Goal: Task Accomplishment & Management: Use online tool/utility

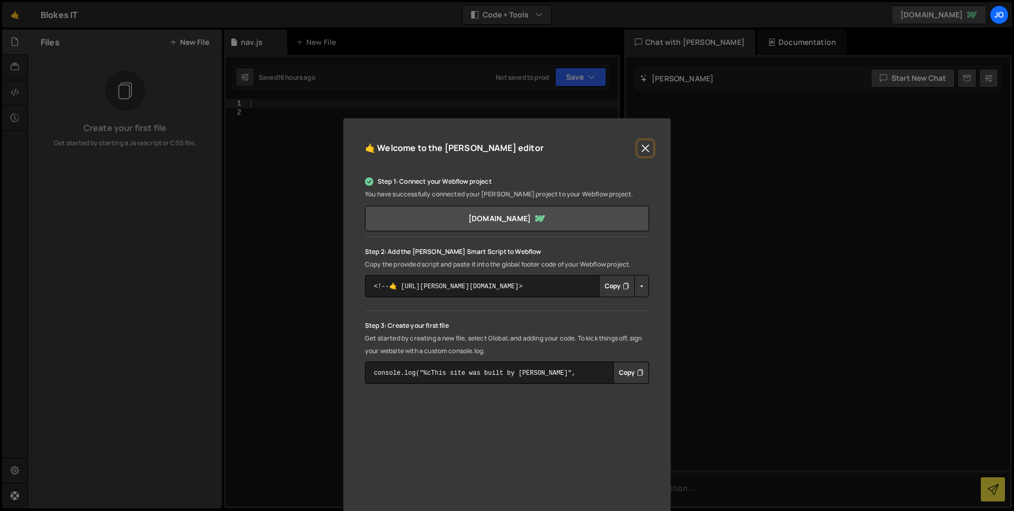
click at [640, 153] on button "Close" at bounding box center [645, 148] width 16 height 16
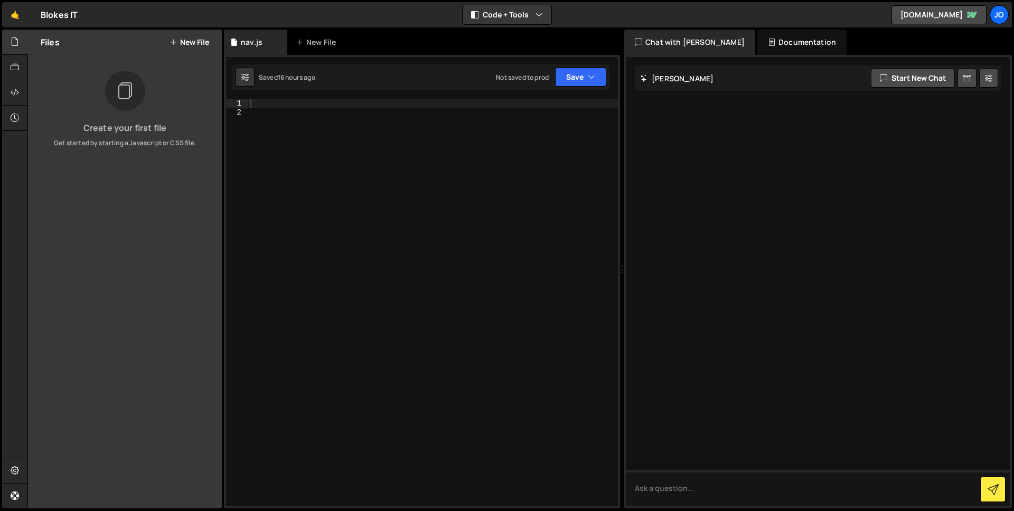
click at [352, 145] on div at bounding box center [433, 311] width 370 height 425
paste textarea "<script src="[URL][DOMAIN_NAME]" type="text/javascript" integrity="sha256-9/ali…"
type textarea "<script src="[URL][DOMAIN_NAME]" type="text/javascript" integrity="sha256-9/ali…"
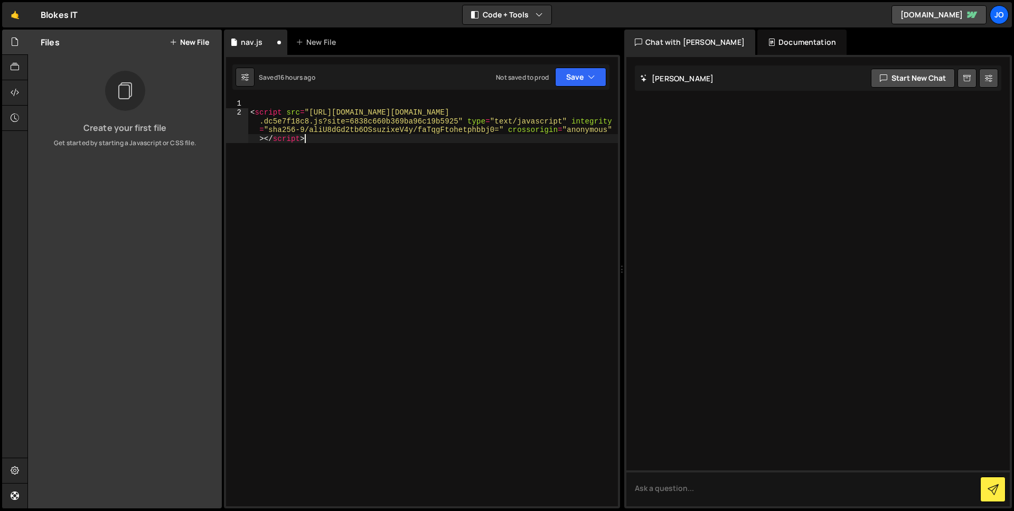
click at [275, 111] on div "< script src = "[URL][DOMAIN_NAME][DOMAIN_NAME] .dc5e7f18c8.js?site=6838c660b36…" at bounding box center [433, 324] width 370 height 451
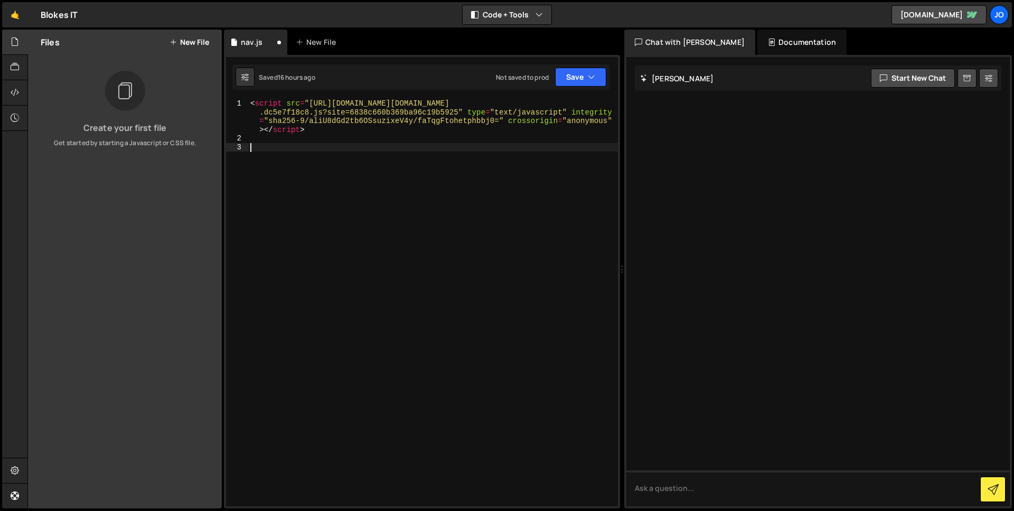
paste textarea "<script src="[URL][DOMAIN_NAME]" type="text/javascript"></script>"
type textarea "<script src="[URL][DOMAIN_NAME]" type="text/javascript"></script>"
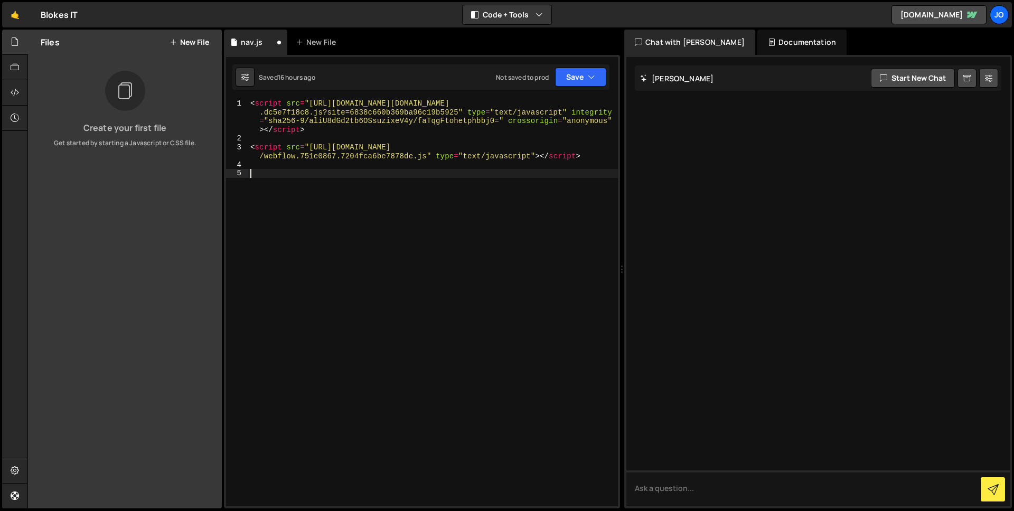
paste textarea "<link rel="stylesheet" href="[URL][DOMAIN_NAME]">"
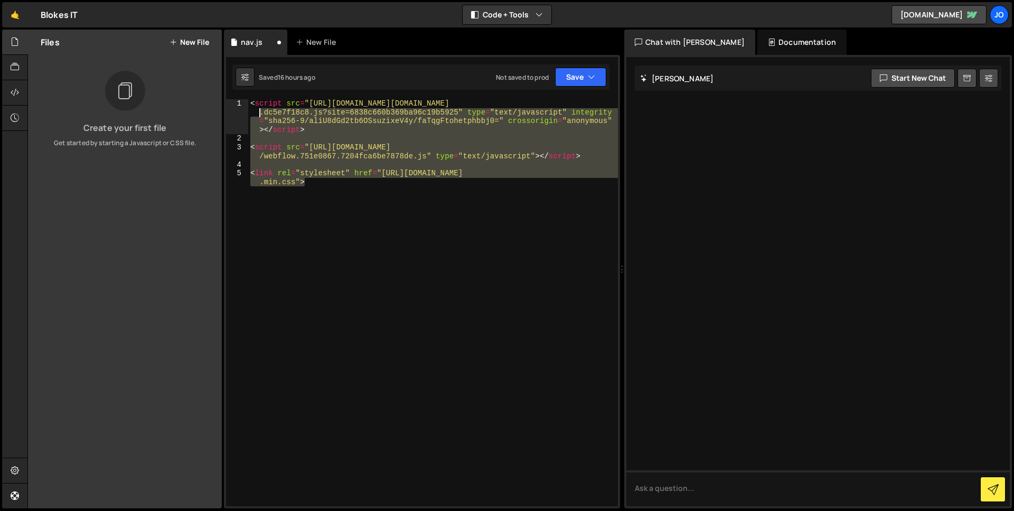
drag, startPoint x: 350, startPoint y: 216, endPoint x: 185, endPoint y: 97, distance: 203.6
click at [185, 97] on div "Files New File Create your first file Get started by starting a Javascript or C…" at bounding box center [520, 270] width 987 height 480
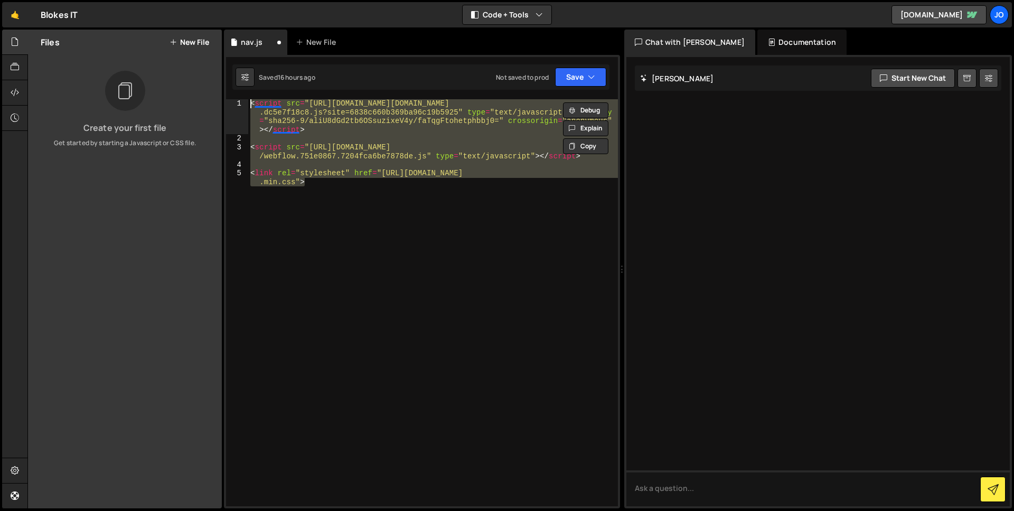
paste textarea "/script>"
type textarea "</script>"
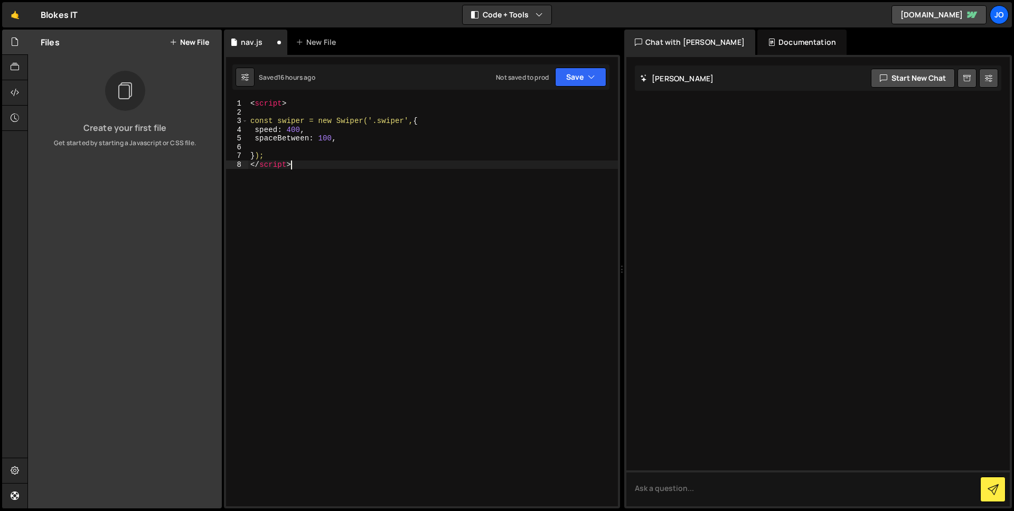
click at [298, 111] on div "< script > const swiper = new Swiper('.swiper', { speed : 400 , spaceBetween : …" at bounding box center [433, 311] width 370 height 425
type textarea "<script>"
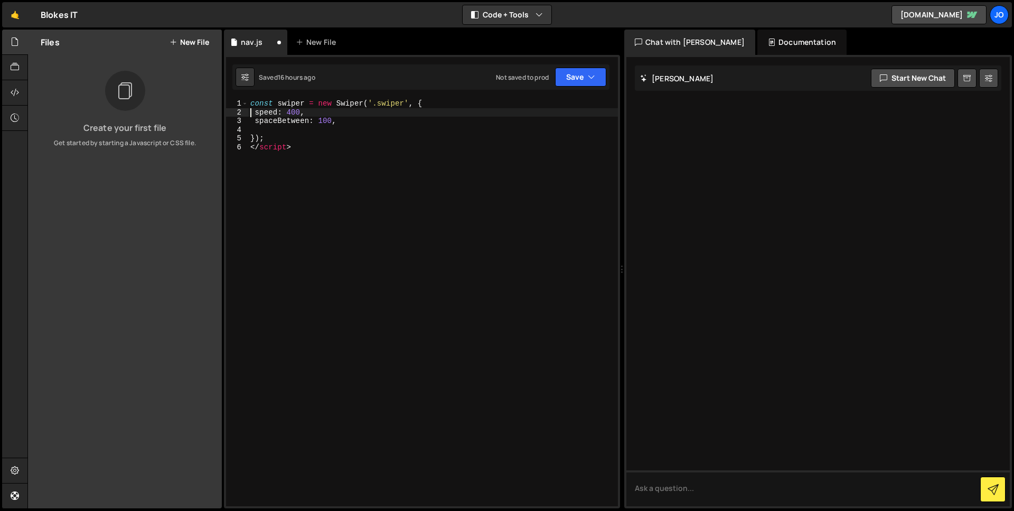
type textarea "spaceBetween: 100,"
type textarea "</script>"
click at [590, 80] on icon "button" at bounding box center [591, 77] width 7 height 11
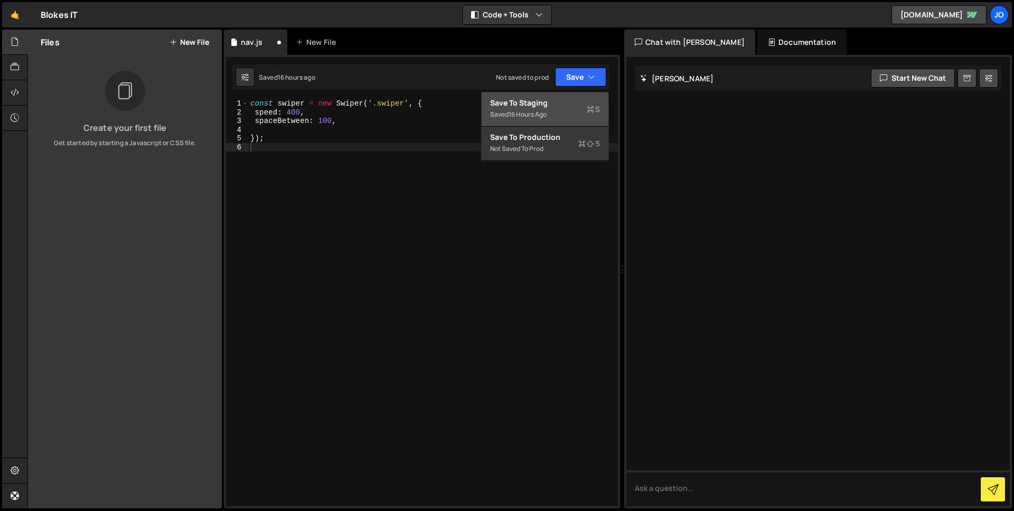
click at [552, 118] on div "Saved 16 hours ago" at bounding box center [545, 114] width 110 height 13
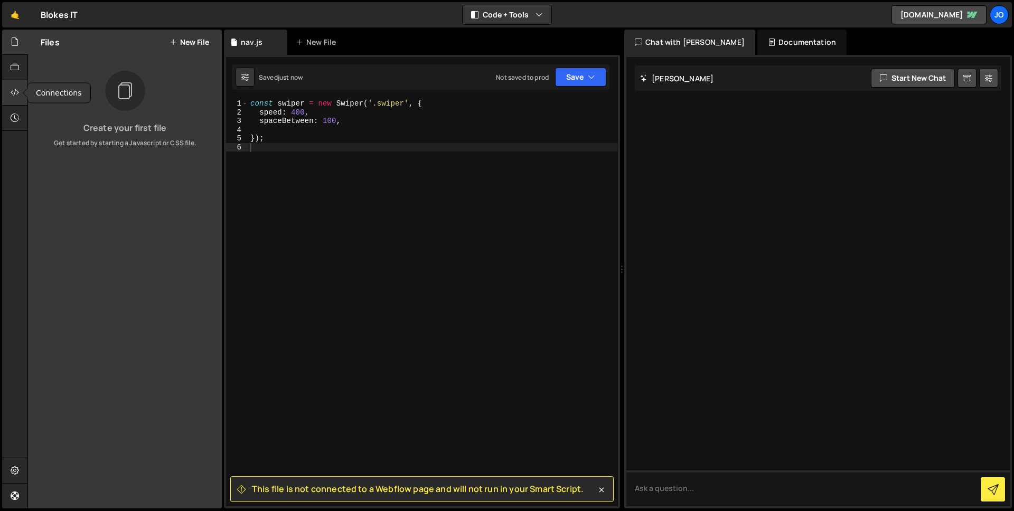
click at [15, 92] on icon at bounding box center [15, 93] width 8 height 12
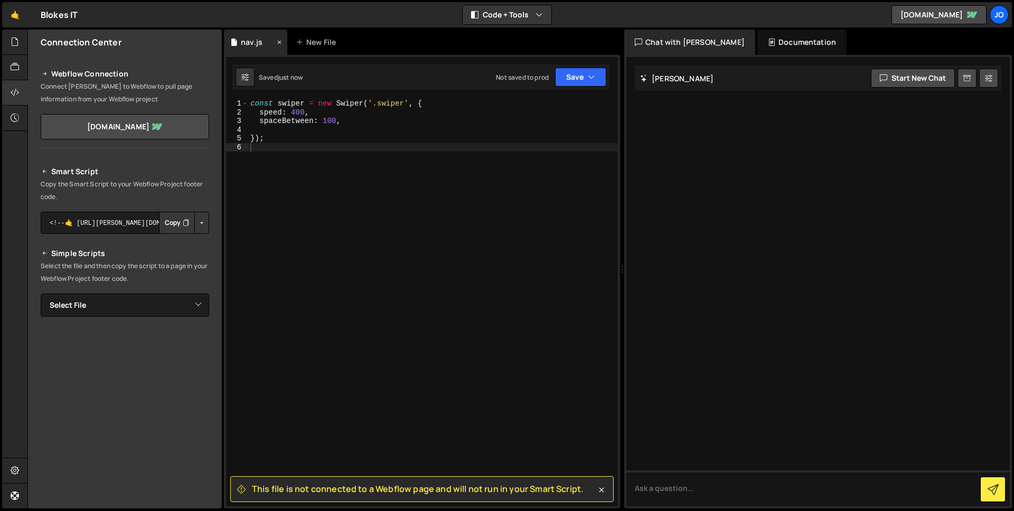
click at [242, 42] on div "nav.js" at bounding box center [252, 42] width 22 height 11
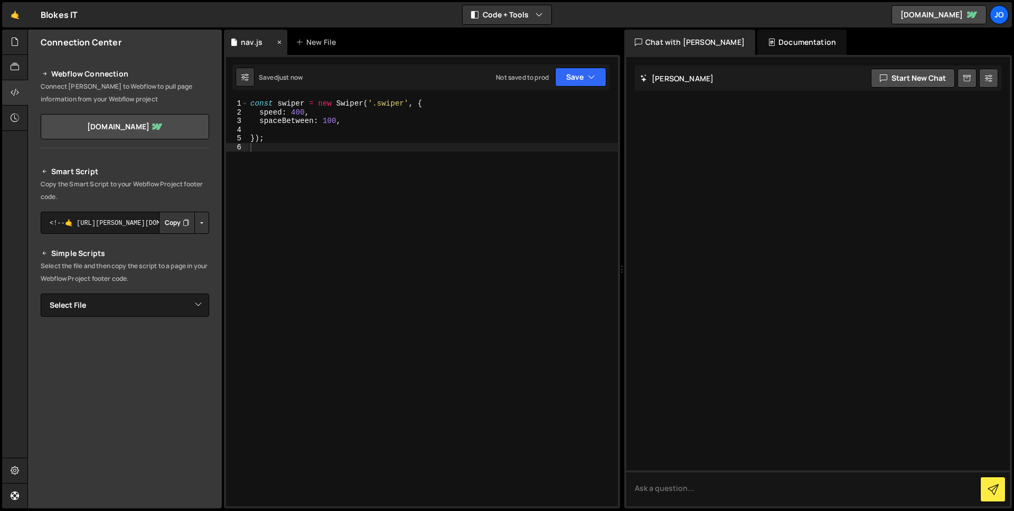
click at [246, 45] on div "nav.js" at bounding box center [252, 42] width 22 height 11
click at [249, 44] on div "nav.js" at bounding box center [252, 42] width 22 height 11
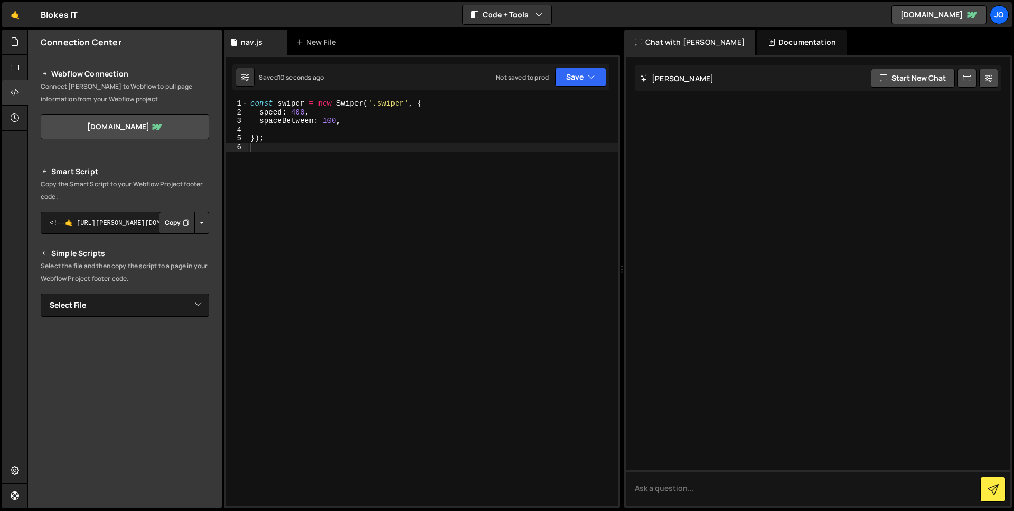
click at [262, 204] on div "const swiper = new Swiper ( '.swiper' , { speed : 400 , spaceBetween : 100 , })…" at bounding box center [433, 311] width 370 height 425
click at [351, 154] on div "const swiper = new Swiper ( '.swiper' , { speed : 400 , spaceBetween : 100 , })…" at bounding box center [433, 311] width 370 height 425
click at [262, 40] on div "nav.js" at bounding box center [252, 42] width 44 height 11
click at [18, 48] on div at bounding box center [15, 42] width 26 height 25
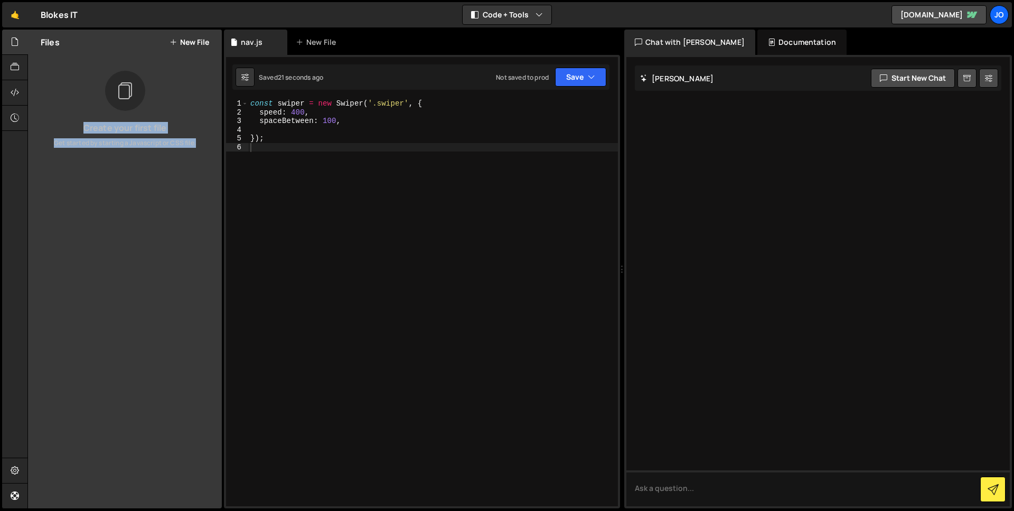
drag, startPoint x: 235, startPoint y: 42, endPoint x: 188, endPoint y: 55, distance: 48.5
click at [188, 57] on div "Files New File Create your first file Get started by starting a Javascript or C…" at bounding box center [520, 270] width 987 height 480
click at [178, 184] on div "Files New File Create your first file Get started by starting a Javascript or C…" at bounding box center [125, 269] width 194 height 479
click at [303, 160] on div "const swiper = new Swiper ( '.swiper' , { speed : 400 , spaceBetween : 100 , })…" at bounding box center [433, 311] width 370 height 425
drag, startPoint x: 294, startPoint y: 147, endPoint x: 176, endPoint y: 51, distance: 152.1
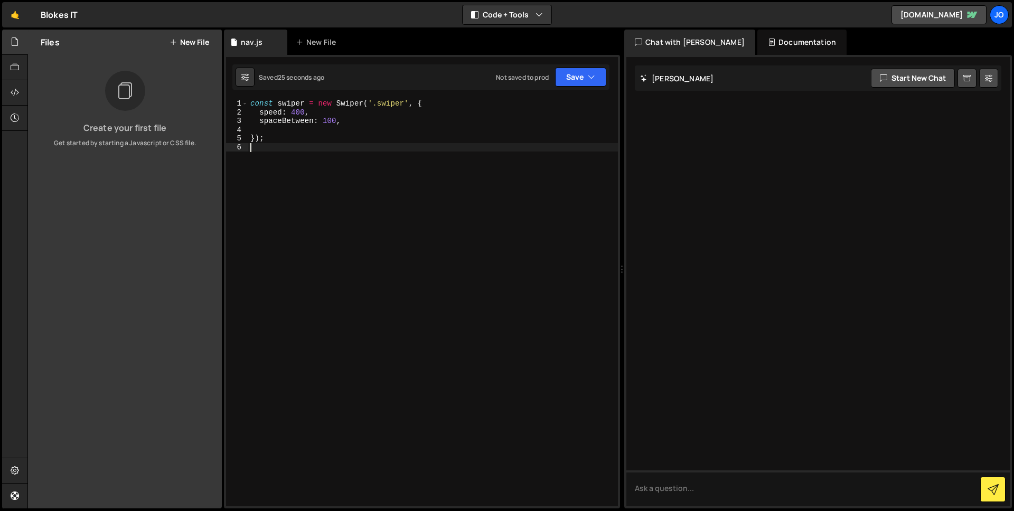
click at [176, 52] on div "Files New File Create your first file Get started by starting a Javascript or C…" at bounding box center [520, 270] width 987 height 480
type textarea "const swiper = new Swiper('.swiper', { speed: 400,"
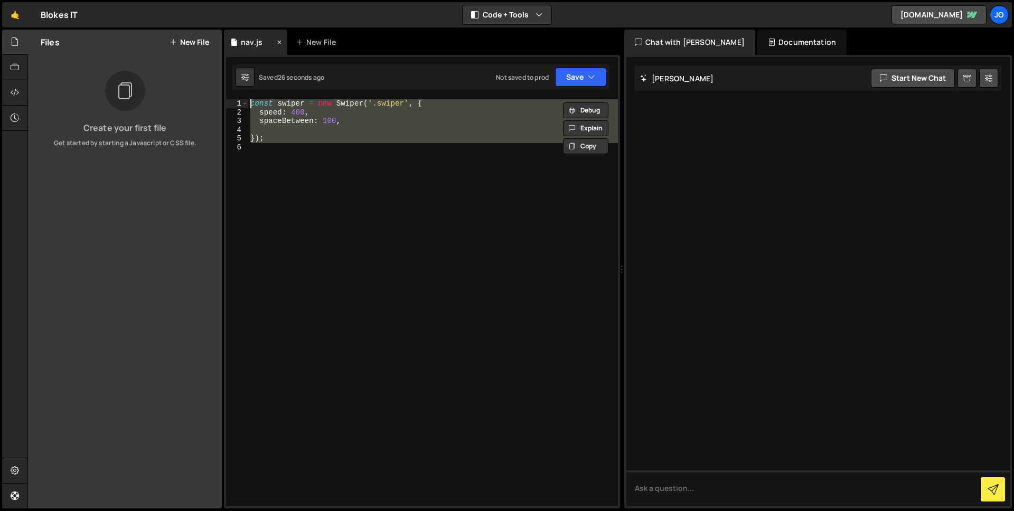
click at [281, 40] on icon at bounding box center [279, 42] width 7 height 11
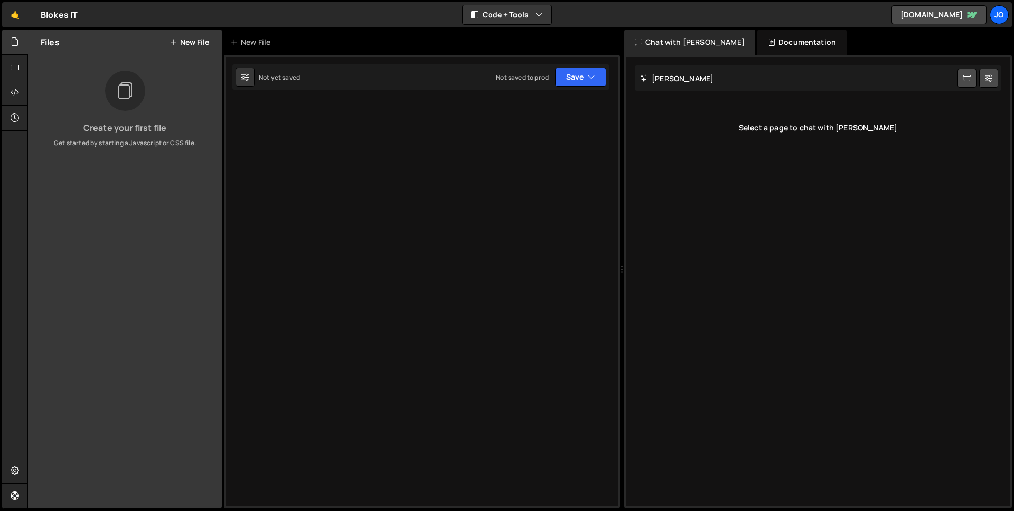
click at [197, 44] on button "New File" at bounding box center [190, 42] width 40 height 8
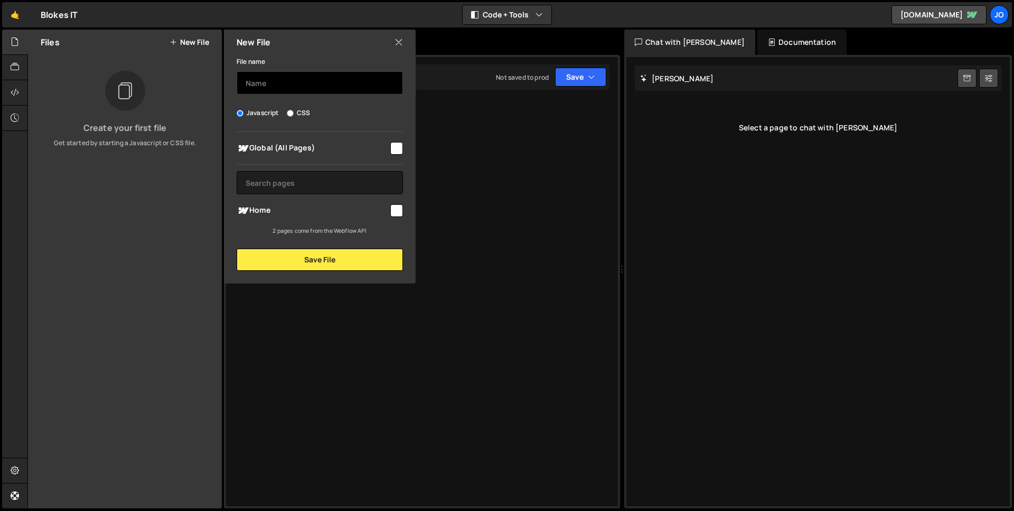
click at [270, 81] on input "text" at bounding box center [320, 82] width 166 height 23
paste input "const swiper = new Swiper('.swiper', { speed: 400, spaceBetween: 100, });"
type input "Swiper JS"
click at [396, 145] on input "checkbox" at bounding box center [396, 148] width 13 height 13
checkbox input "true"
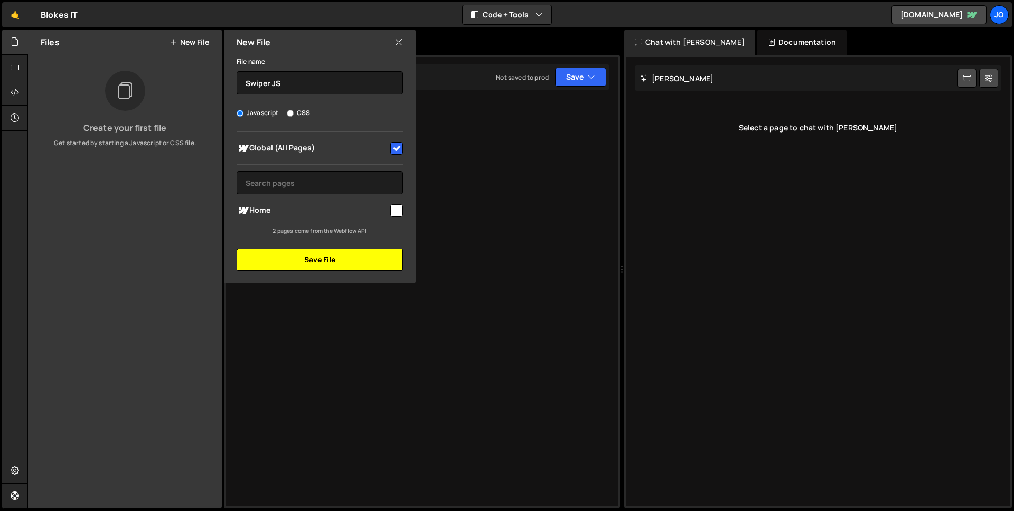
click at [342, 257] on button "Save File" at bounding box center [320, 260] width 166 height 22
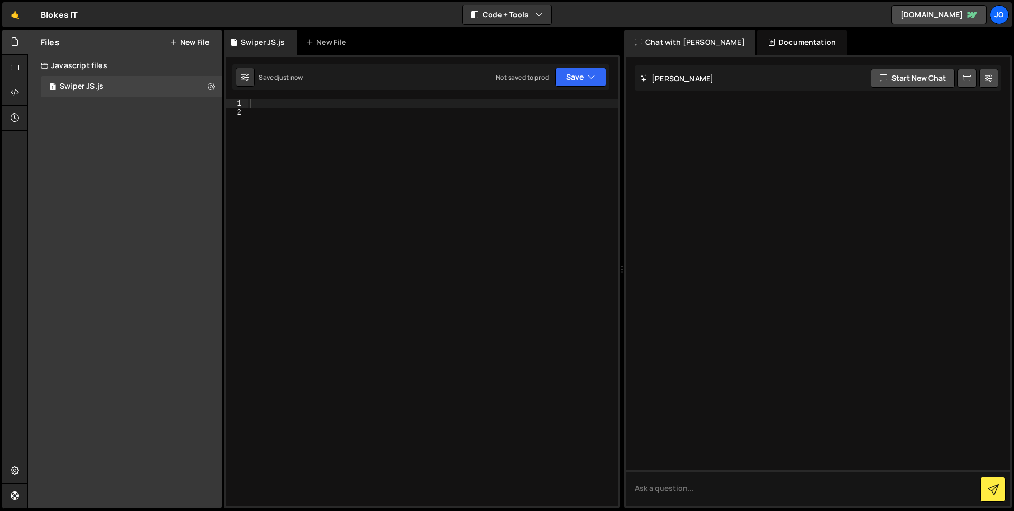
click at [274, 102] on div at bounding box center [433, 311] width 370 height 425
click at [603, 76] on button "Save" at bounding box center [580, 77] width 51 height 19
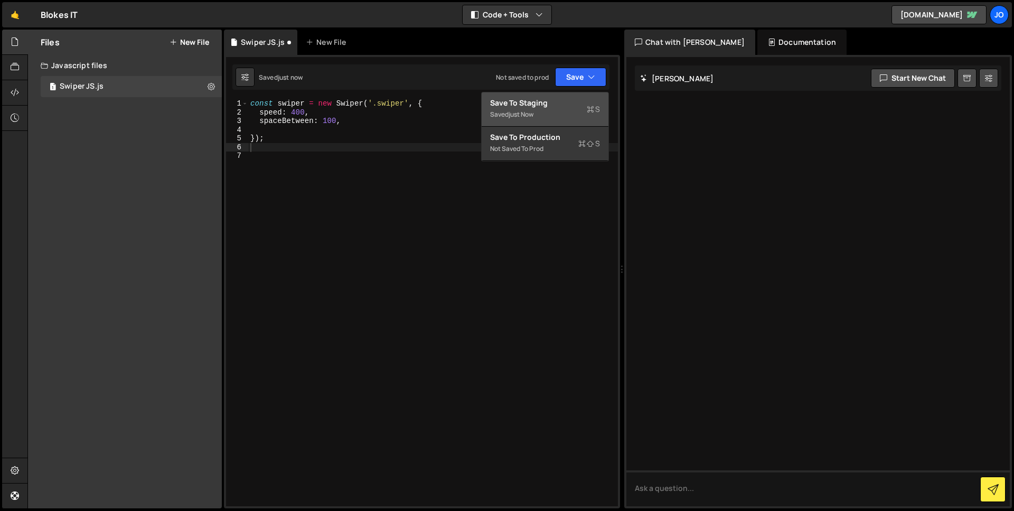
click at [567, 105] on div "Save to Staging S" at bounding box center [545, 103] width 110 height 11
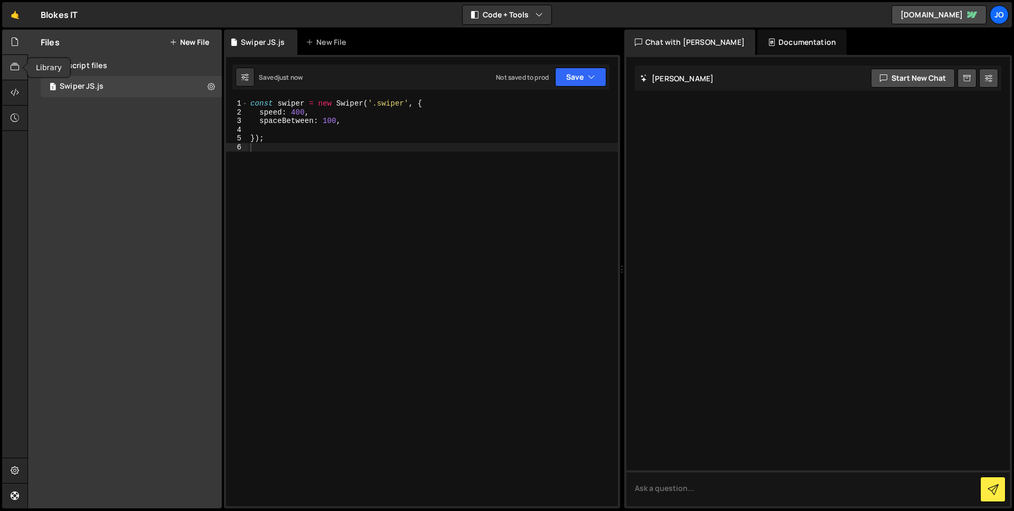
click at [21, 71] on div at bounding box center [15, 67] width 26 height 25
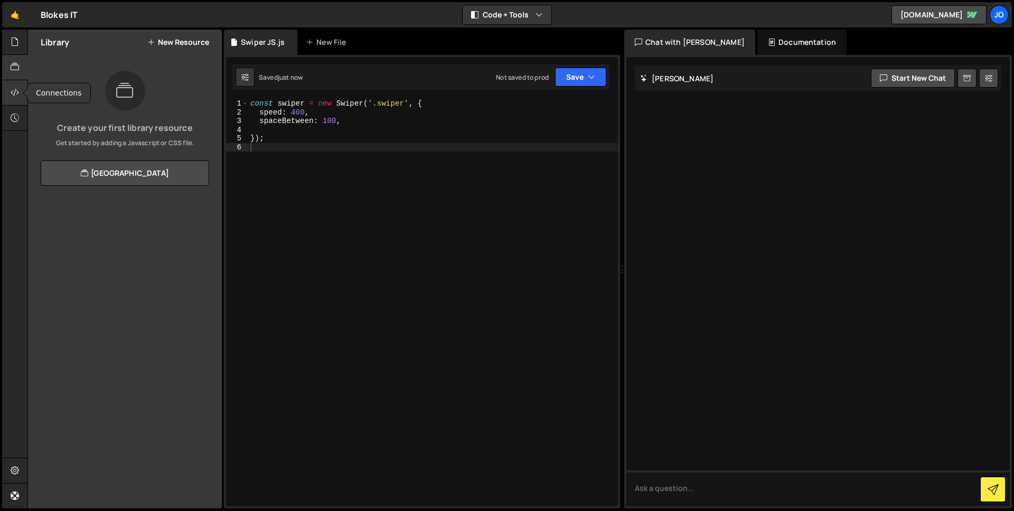
click at [23, 100] on div at bounding box center [15, 92] width 26 height 25
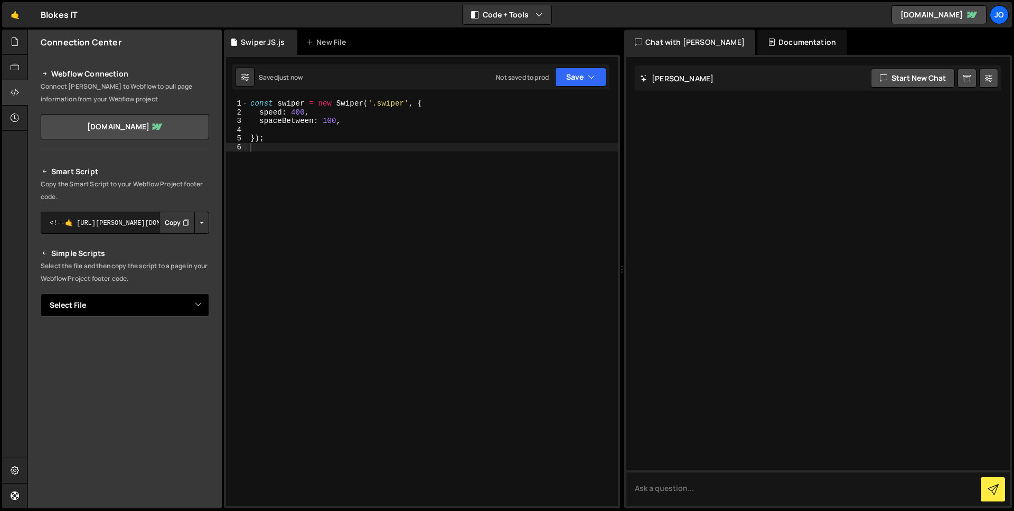
click at [194, 302] on select "Select File Swiper JS.js" at bounding box center [125, 305] width 168 height 23
select select "47716"
click at [41, 294] on select "Select File Swiper JS.js" at bounding box center [125, 305] width 168 height 23
click at [194, 343] on button "Button group with nested dropdown" at bounding box center [201, 341] width 15 height 22
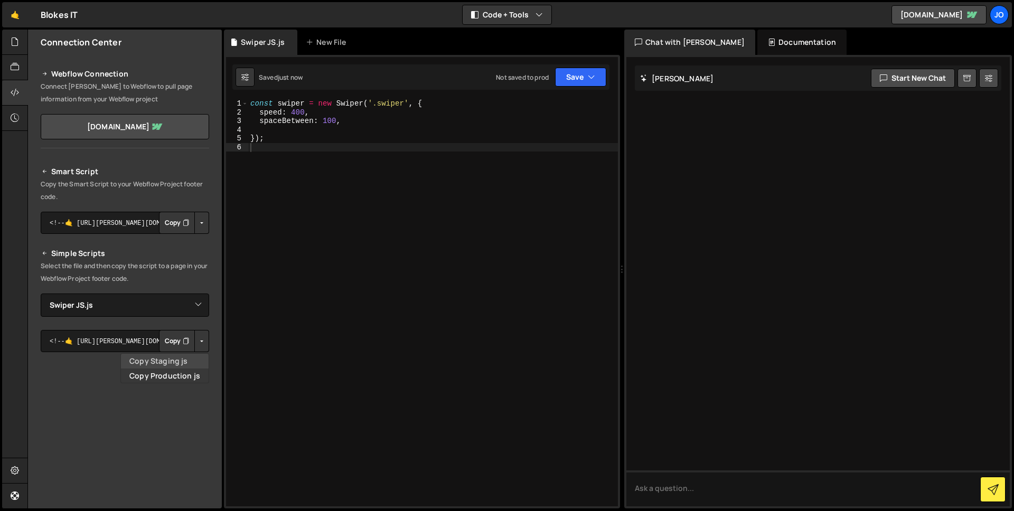
click at [181, 363] on link "Copy Staging js" at bounding box center [165, 361] width 88 height 15
type textarea "spaceBetween: 100,"
click at [343, 125] on div "const swiper = new Swiper ( '.swiper' , { speed : 400 , spaceBetween : 100 , })…" at bounding box center [433, 311] width 370 height 425
click at [338, 133] on div "const swiper = new Swiper ( '.swiper' , { speed : 400 , spaceBetween : 100 , })…" at bounding box center [433, 311] width 370 height 425
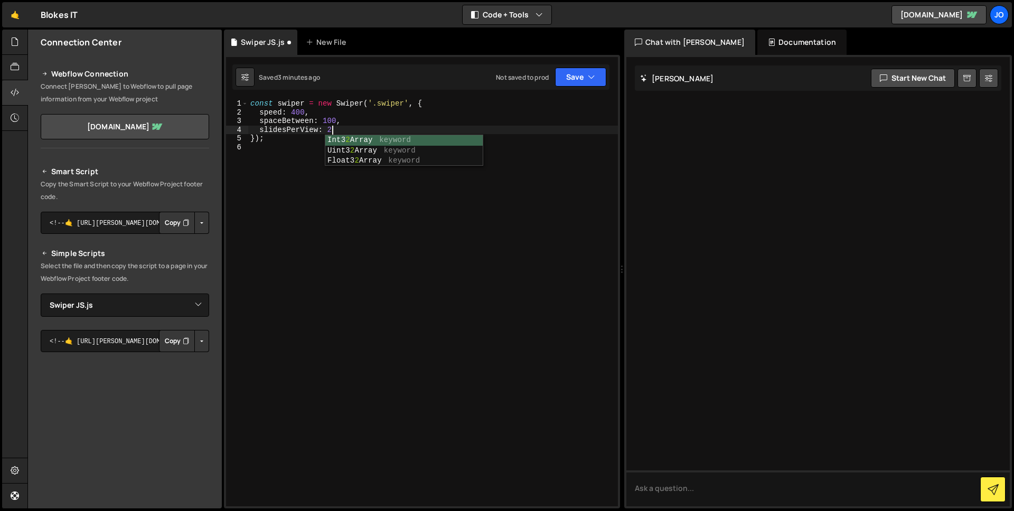
scroll to position [0, 5]
click at [595, 76] on icon "button" at bounding box center [591, 77] width 7 height 11
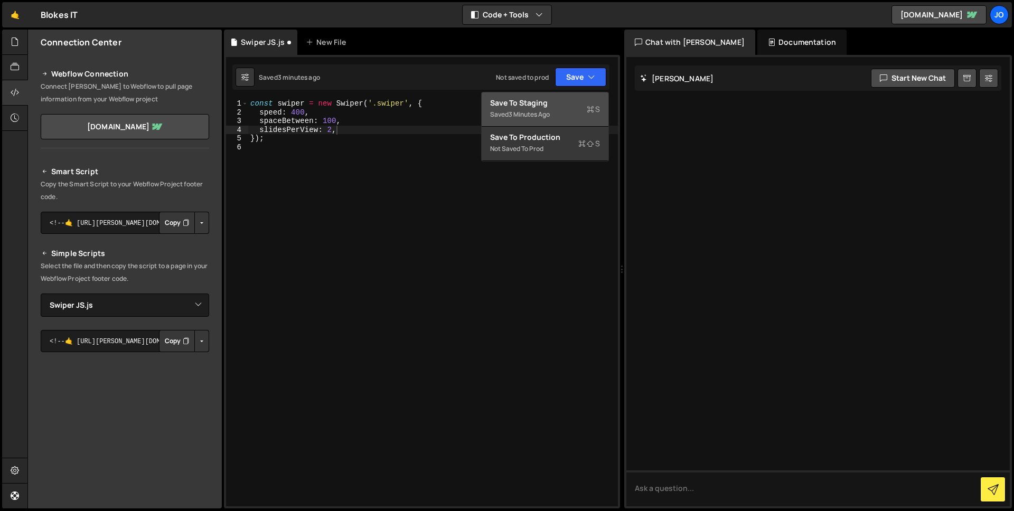
click at [570, 111] on div "Saved 3 minutes ago" at bounding box center [545, 114] width 110 height 13
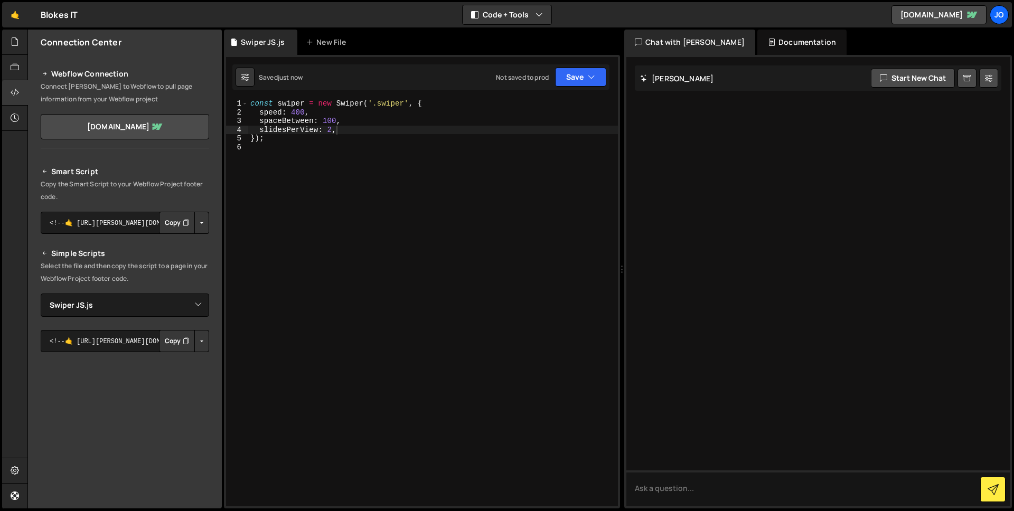
scroll to position [0, 4]
click at [335, 117] on div "const swiper = new Swiper ( '.swiper' , { speed : 400 , spaceBetween : 100 , sl…" at bounding box center [433, 311] width 370 height 425
click at [599, 81] on button "Save" at bounding box center [580, 77] width 51 height 19
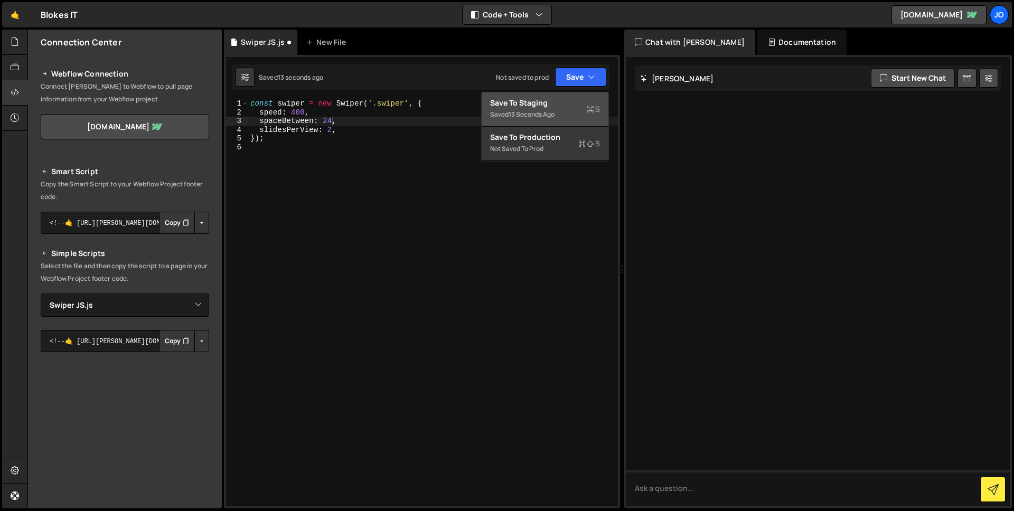
click at [573, 105] on div "Save to Staging S" at bounding box center [545, 103] width 110 height 11
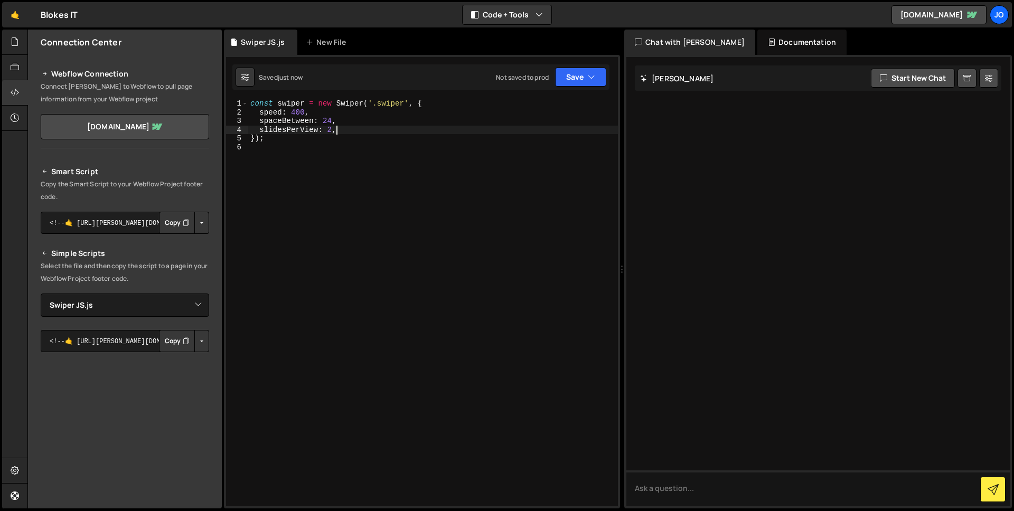
click at [343, 128] on div "const swiper = new Swiper ( '.swiper' , { speed : 400 , spaceBetween : 24 , sli…" at bounding box center [433, 311] width 370 height 425
click at [333, 120] on div "const swiper = new Swiper ( '.swiper' , { speed : 400 , spaceBetween : 24 , sli…" at bounding box center [433, 311] width 370 height 425
type textarea "spaceBetween: 16,"
click at [586, 65] on div "Saved 11 seconds ago Not saved to prod Upgrade to Edit Save Save to Staging S S…" at bounding box center [420, 76] width 377 height 25
click at [586, 73] on button "Save" at bounding box center [580, 77] width 51 height 19
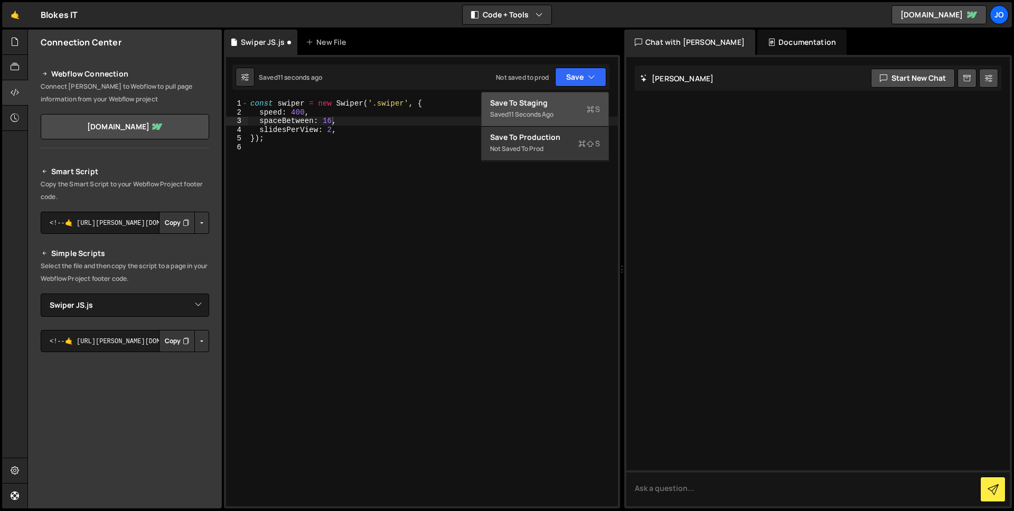
click at [565, 104] on div "Save to Staging S" at bounding box center [545, 103] width 110 height 11
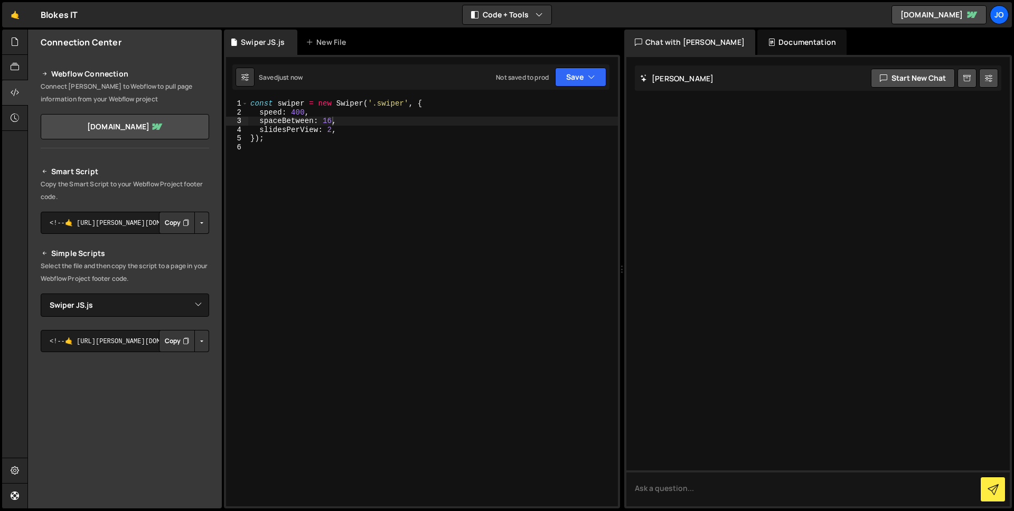
click at [398, 265] on div "const swiper = new Swiper ( '.swiper' , { speed : 400 , spaceBetween : 16 , sli…" at bounding box center [433, 311] width 370 height 425
click at [342, 135] on div "const swiper = new Swiper ( '.swiper' , { speed : 400 , spaceBetween : 16 , sli…" at bounding box center [433, 311] width 370 height 425
click at [344, 133] on div "const swiper = new Swiper ( '.swiper' , { speed : 400 , spaceBetween : 16 , sli…" at bounding box center [433, 311] width 370 height 425
click at [342, 143] on div "const swiper = new Swiper ( '.swiper' , { speed : 400 , spaceBetween : 16 , sli…" at bounding box center [433, 311] width 370 height 425
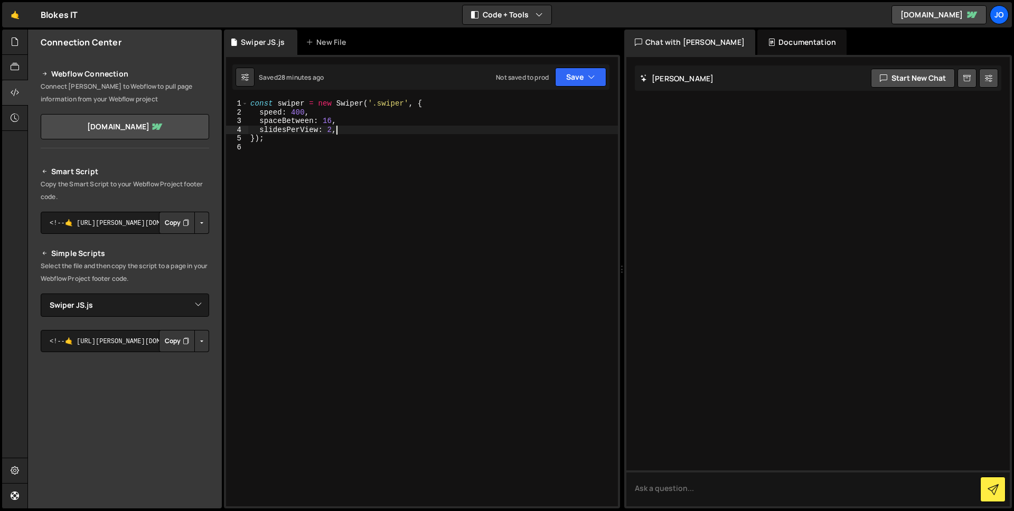
type textarea "});"
paste textarea "},"
type textarea "},"
click at [361, 132] on div "const swiper = new Swiper ( '.swiper' , { speed : 400 , spaceBetween : 16 , sli…" at bounding box center [433, 311] width 370 height 425
type textarea "slidesPerView: 2,"
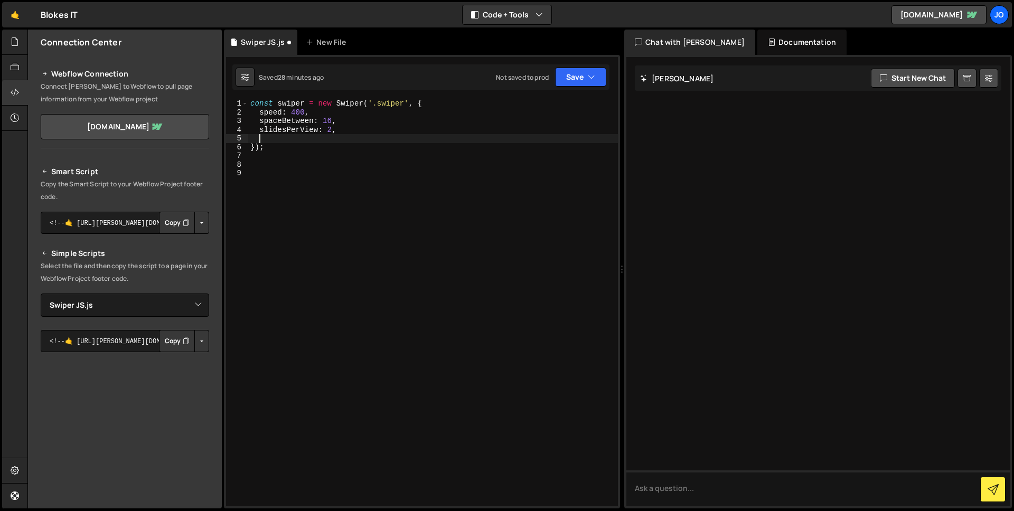
paste textarea "},"
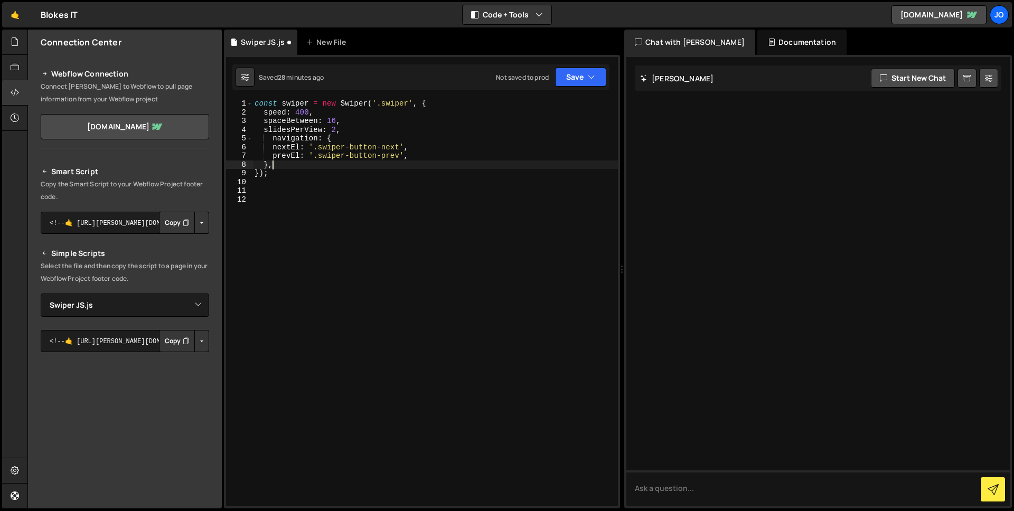
click at [273, 140] on div "const swiper = new Swiper ( '.swiper' , { speed : 400 , spaceBetween : 16 , sli…" at bounding box center [434, 311] width 365 height 425
click at [588, 79] on icon "button" at bounding box center [591, 77] width 7 height 11
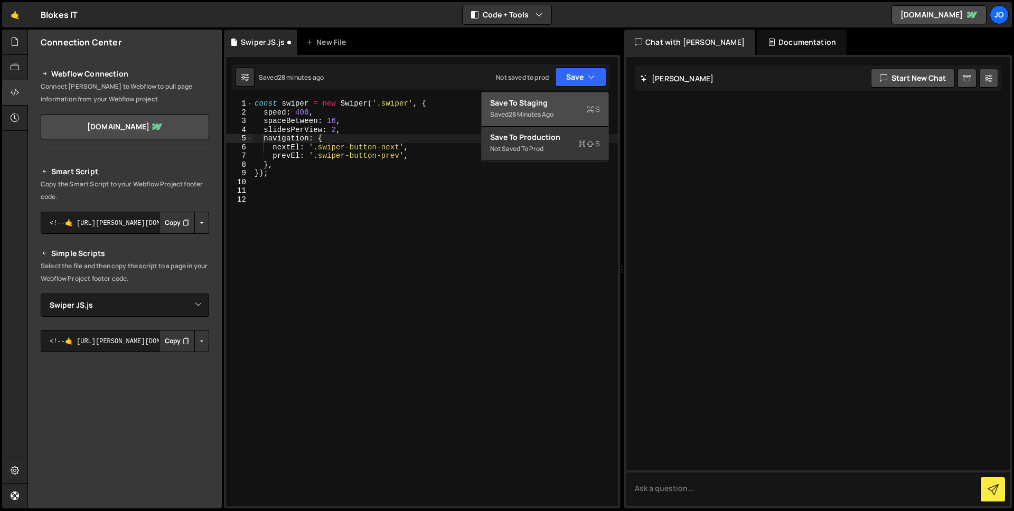
click at [556, 103] on div "Save to Staging S" at bounding box center [545, 103] width 110 height 11
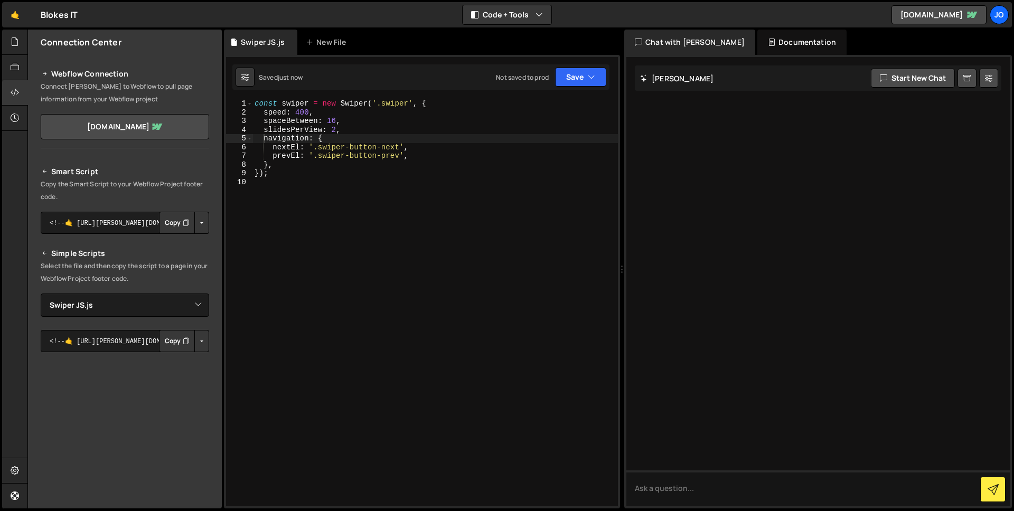
click at [389, 143] on div "const swiper = new Swiper ( '.swiper' , { speed : 400 , spaceBetween : 16 , sli…" at bounding box center [434, 311] width 365 height 425
drag, startPoint x: 313, startPoint y: 146, endPoint x: 396, endPoint y: 144, distance: 82.4
click at [396, 144] on div "const swiper = new Swiper ( '.swiper' , { speed : 400 , spaceBetween : 16 , sli…" at bounding box center [434, 311] width 365 height 425
click at [395, 150] on div "const swiper = new Swiper ( '.swiper' , { speed : 400 , spaceBetween : 16 , sli…" at bounding box center [434, 302] width 365 height 407
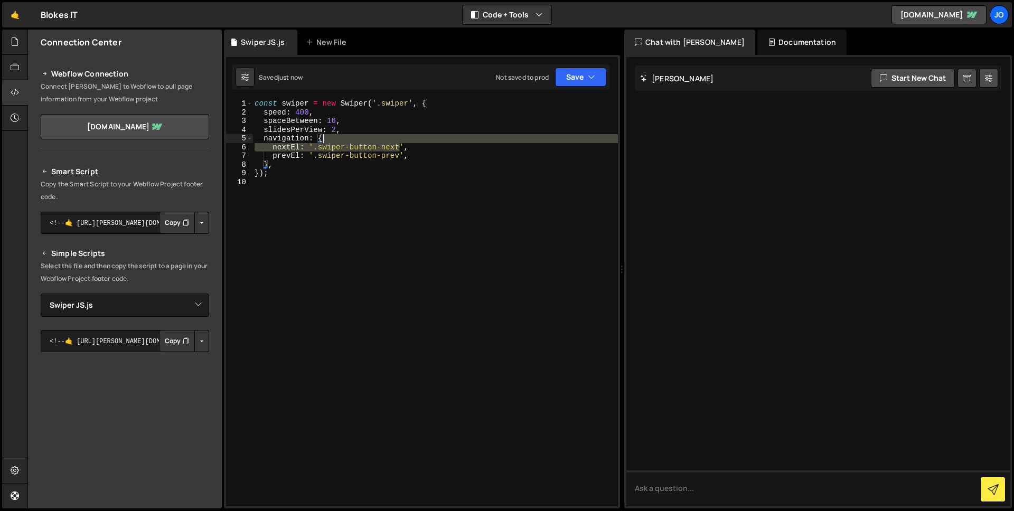
drag, startPoint x: 400, startPoint y: 145, endPoint x: 369, endPoint y: 139, distance: 32.2
click at [369, 139] on div "const swiper = new Swiper ( '.swiper' , { speed : 400 , spaceBetween : 16 , sli…" at bounding box center [434, 311] width 365 height 425
click at [360, 147] on div "const swiper = new Swiper ( '.swiper' , { speed : 400 , spaceBetween : 16 , sli…" at bounding box center [434, 302] width 365 height 407
drag, startPoint x: 318, startPoint y: 144, endPoint x: 398, endPoint y: 145, distance: 79.8
click at [398, 145] on div "const swiper = new Swiper ( '.swiper' , { speed : 400 , spaceBetween : 16 , sli…" at bounding box center [434, 311] width 365 height 425
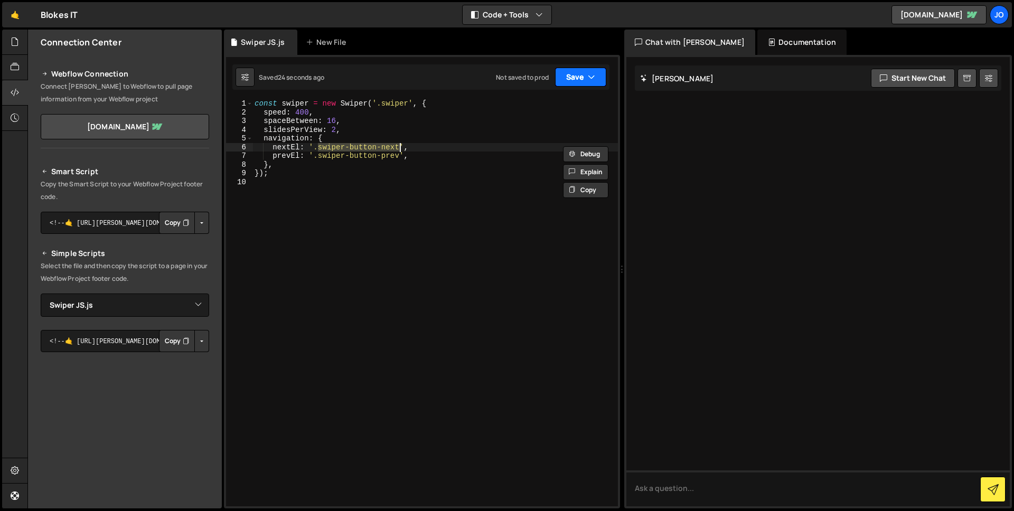
click at [601, 74] on button "Save" at bounding box center [580, 77] width 51 height 19
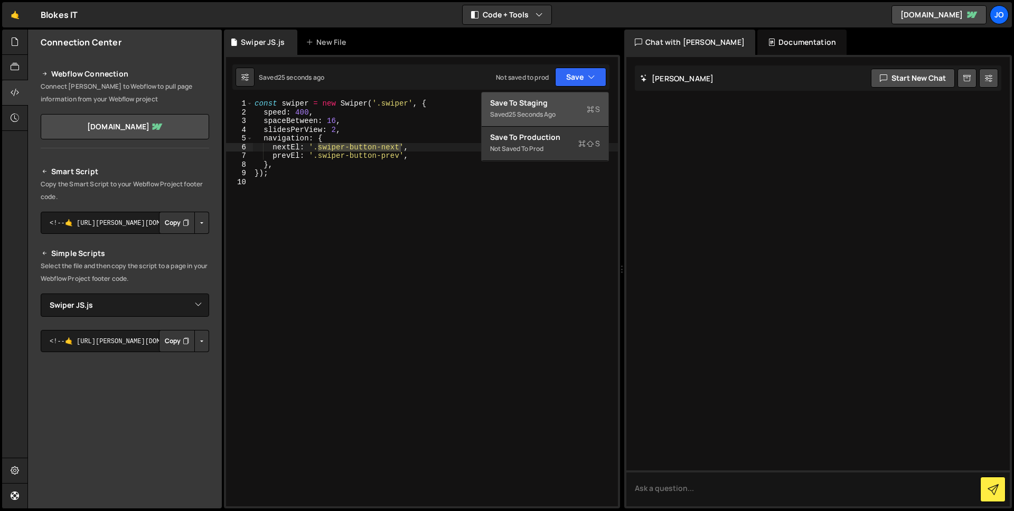
click at [579, 111] on div "Saved 25 seconds ago" at bounding box center [545, 114] width 110 height 13
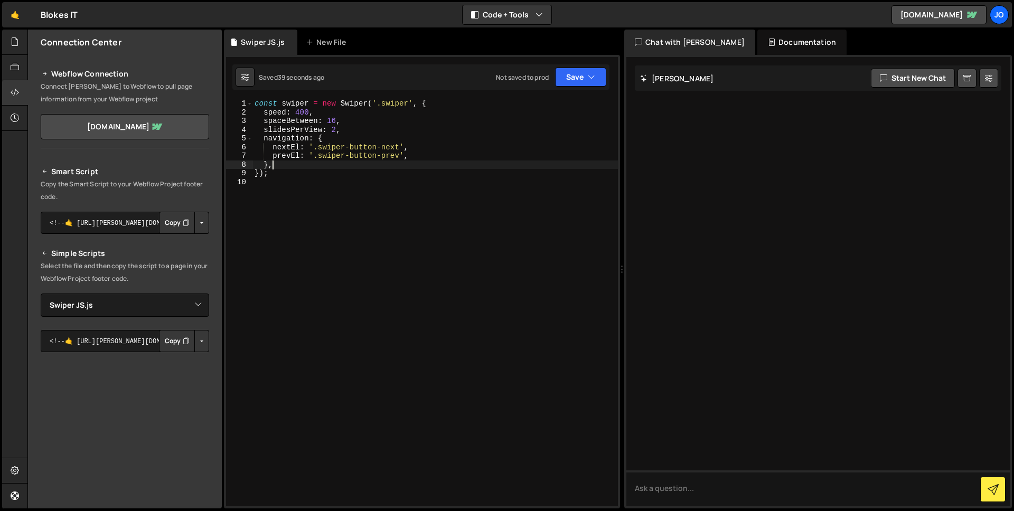
click at [374, 164] on div "const swiper = new Swiper ( '.swiper' , { speed : 400 , spaceBetween : 16 , sli…" at bounding box center [434, 311] width 365 height 425
click at [381, 146] on div "const swiper = new Swiper ( '.swiper' , { speed : 400 , spaceBetween : 16 , sli…" at bounding box center [434, 311] width 365 height 425
drag, startPoint x: 404, startPoint y: 145, endPoint x: 313, endPoint y: 143, distance: 90.4
click at [313, 143] on div "const swiper = new Swiper ( '.swiper' , { speed : 400 , spaceBetween : 16 , sli…" at bounding box center [434, 311] width 365 height 425
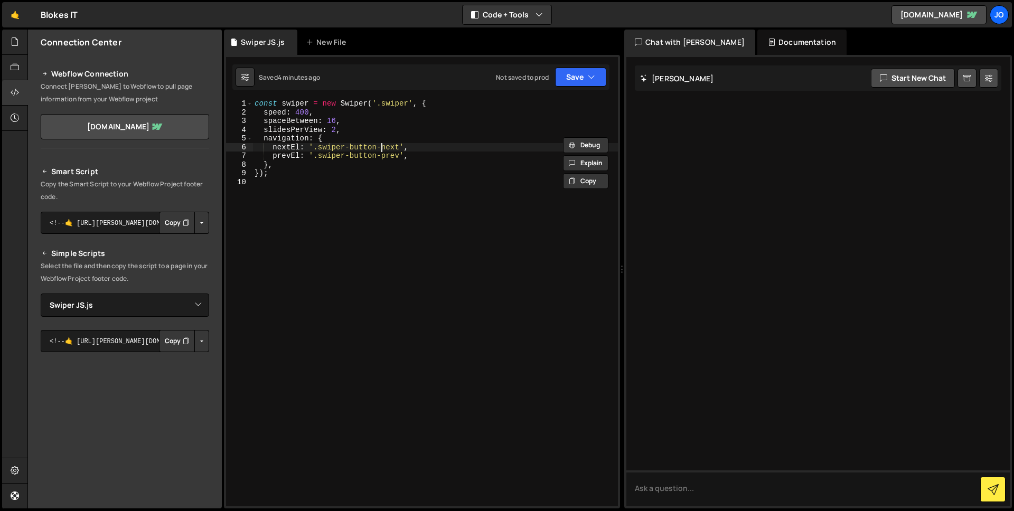
click at [381, 149] on div "const swiper = new Swiper ( '.swiper' , { speed : 400 , spaceBetween : 16 , sli…" at bounding box center [434, 311] width 365 height 425
drag, startPoint x: 401, startPoint y: 146, endPoint x: 314, endPoint y: 143, distance: 86.7
click at [314, 143] on div "const swiper = new Swiper ( '.swiper' , { speed : 400 , spaceBetween : 16 , sli…" at bounding box center [434, 311] width 365 height 425
drag, startPoint x: 401, startPoint y: 154, endPoint x: 318, endPoint y: 154, distance: 82.4
click at [318, 154] on div "const swiper = new Swiper ( '.swiper' , { speed : 400 , spaceBetween : 16 , sli…" at bounding box center [434, 311] width 365 height 425
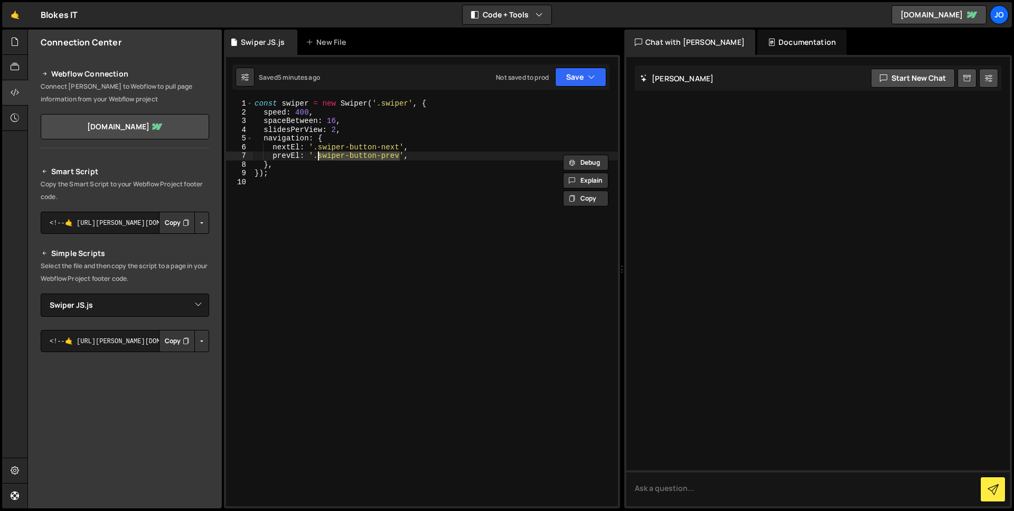
click at [333, 128] on div "const swiper = new Swiper ( '.swiper' , { speed : 400 , spaceBetween : 16 , sli…" at bounding box center [434, 311] width 365 height 425
click at [337, 130] on div "const swiper = new Swiper ( '.swiper' , { speed : 400 , spaceBetween : 16 , sli…" at bounding box center [434, 311] width 365 height 425
type textarea "slidesPerView: 2.5,"
click at [590, 79] on icon "button" at bounding box center [591, 77] width 7 height 11
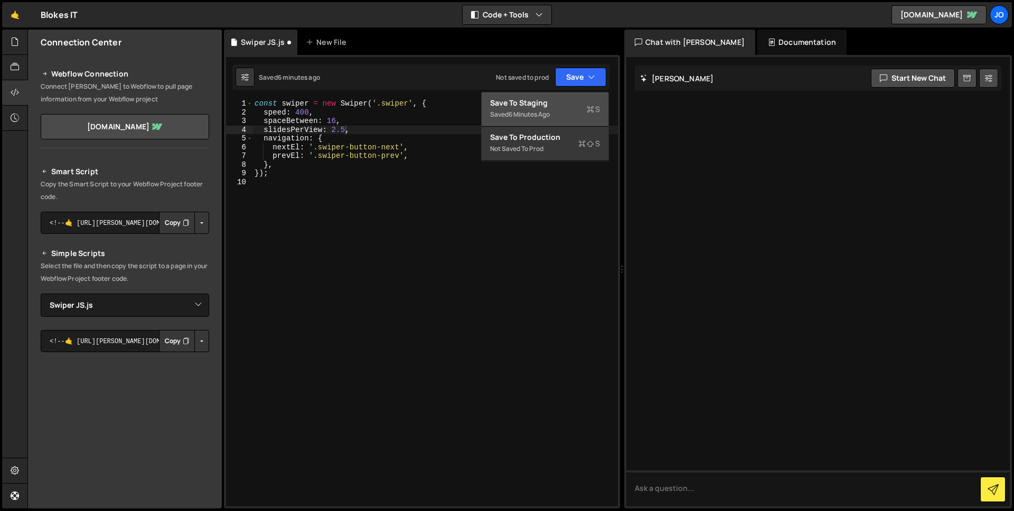
click at [565, 105] on div "Save to Staging S" at bounding box center [545, 103] width 110 height 11
